Goal: Task Accomplishment & Management: Complete application form

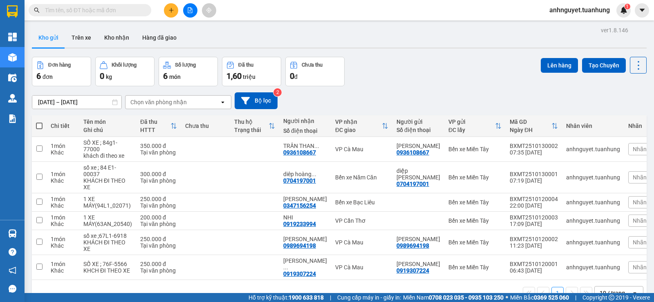
click at [176, 9] on button at bounding box center [171, 10] width 14 height 14
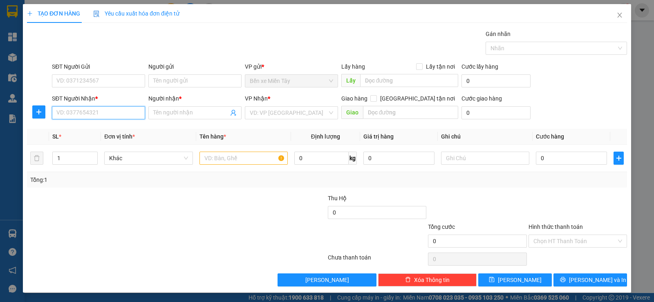
click at [83, 118] on input "SĐT Người Nhận *" at bounding box center [98, 112] width 93 height 13
type input "0779950473"
click at [179, 109] on input "Người nhận *" at bounding box center [190, 112] width 75 height 9
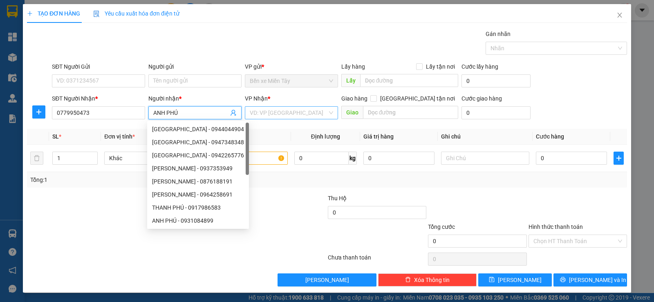
type input "ANH PHÚ"
click at [254, 109] on input "search" at bounding box center [289, 113] width 78 height 12
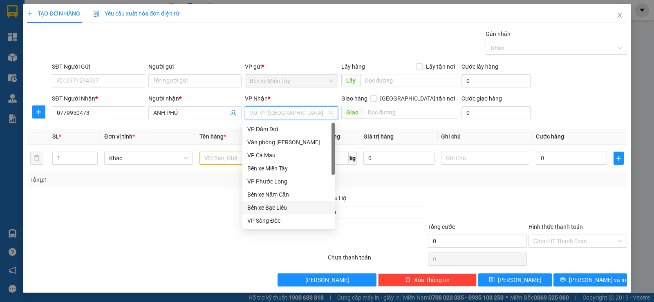
click at [292, 205] on div "Bến xe Bạc Liêu" at bounding box center [288, 207] width 83 height 9
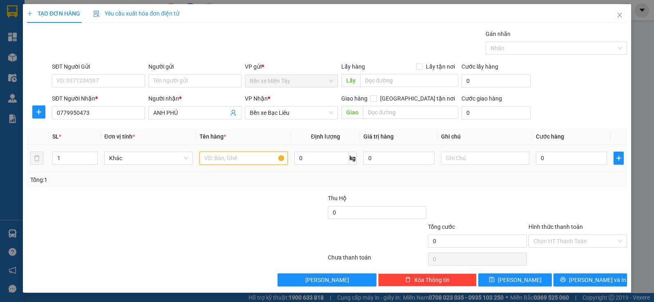
click at [223, 161] on input "text" at bounding box center [243, 158] width 88 height 13
type input "1 XE MÁY(62L1_40871)"
click at [385, 158] on input "0" at bounding box center [398, 158] width 71 height 13
type input "250.000"
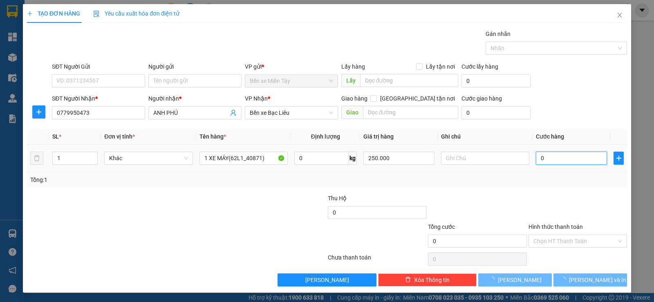
click at [550, 156] on input "0" at bounding box center [571, 158] width 71 height 13
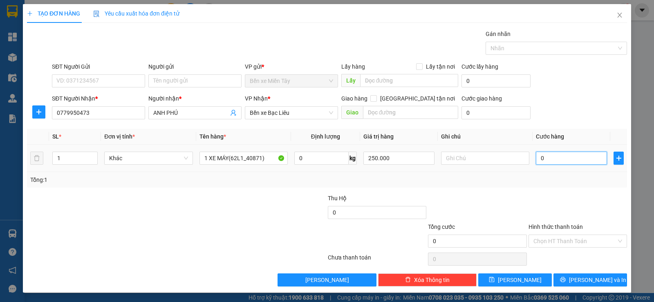
type input "2"
type input "25"
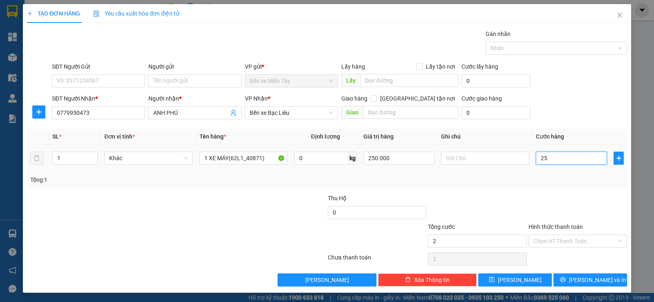
type input "25"
type input "250"
type input "2.500"
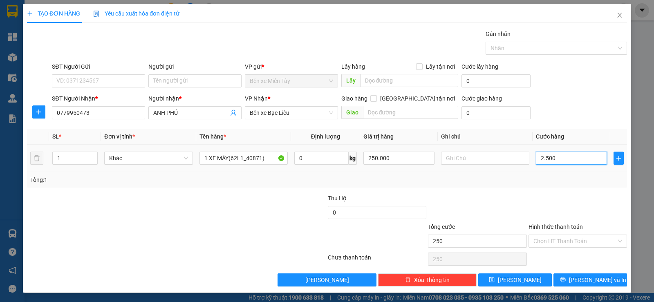
type input "2.500"
type input "25.000"
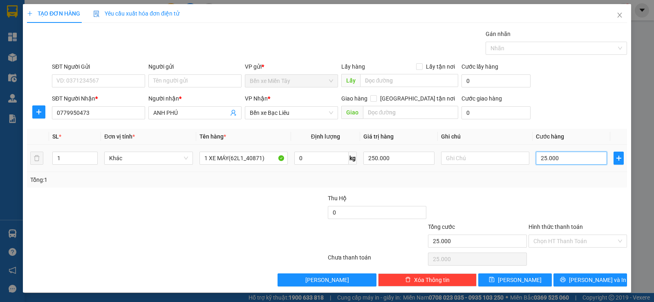
type input "250.000"
click at [568, 241] on input "Hình thức thanh toán" at bounding box center [574, 241] width 83 height 12
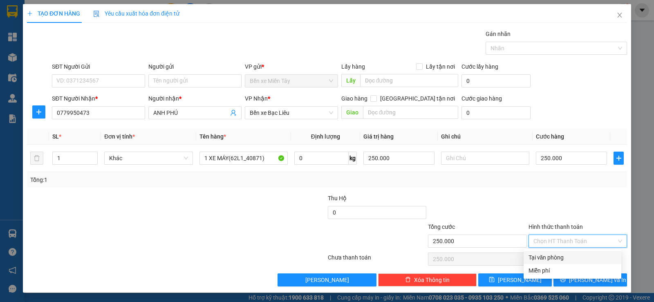
click at [556, 263] on div "Tại văn phòng" at bounding box center [572, 257] width 98 height 13
type input "0"
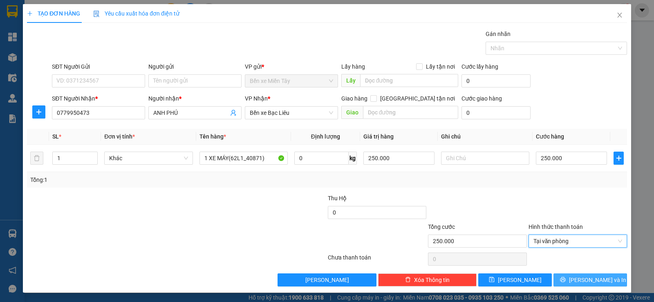
click at [585, 283] on span "[PERSON_NAME] và In" at bounding box center [597, 279] width 57 height 9
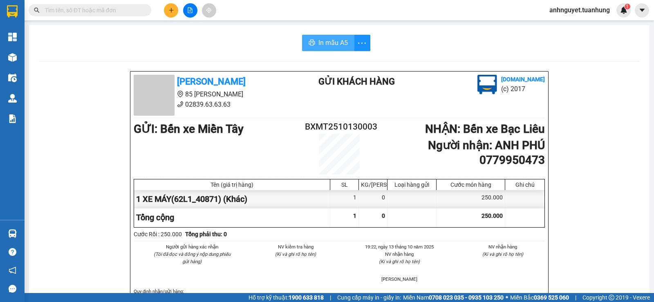
click at [328, 44] on span "In mẫu A5" at bounding box center [332, 43] width 29 height 10
